Goal: Find contact information: Find contact information

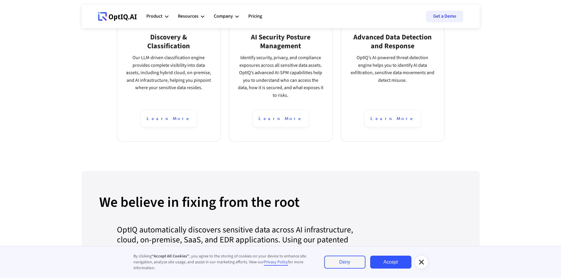
scroll to position [1942, 0]
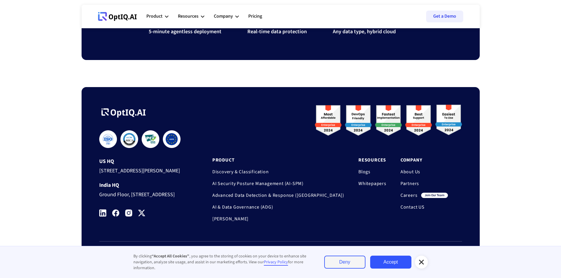
click at [413, 204] on link "Contact US" at bounding box center [423, 207] width 47 height 6
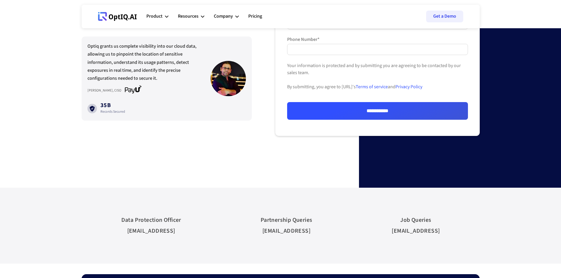
scroll to position [206, 0]
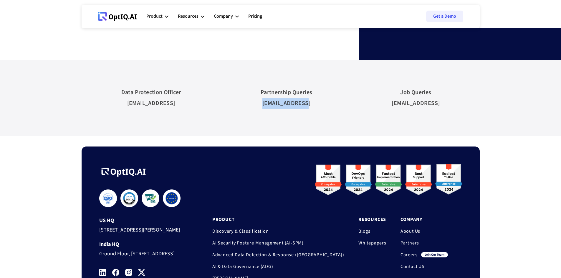
drag, startPoint x: 323, startPoint y: 103, endPoint x: 317, endPoint y: 105, distance: 6.0
click at [317, 105] on div "Partnership Queries [EMAIL_ADDRESS]" at bounding box center [287, 94] width 64 height 41
copy div "[EMAIL_ADDRESS]"
